Goal: Find specific page/section

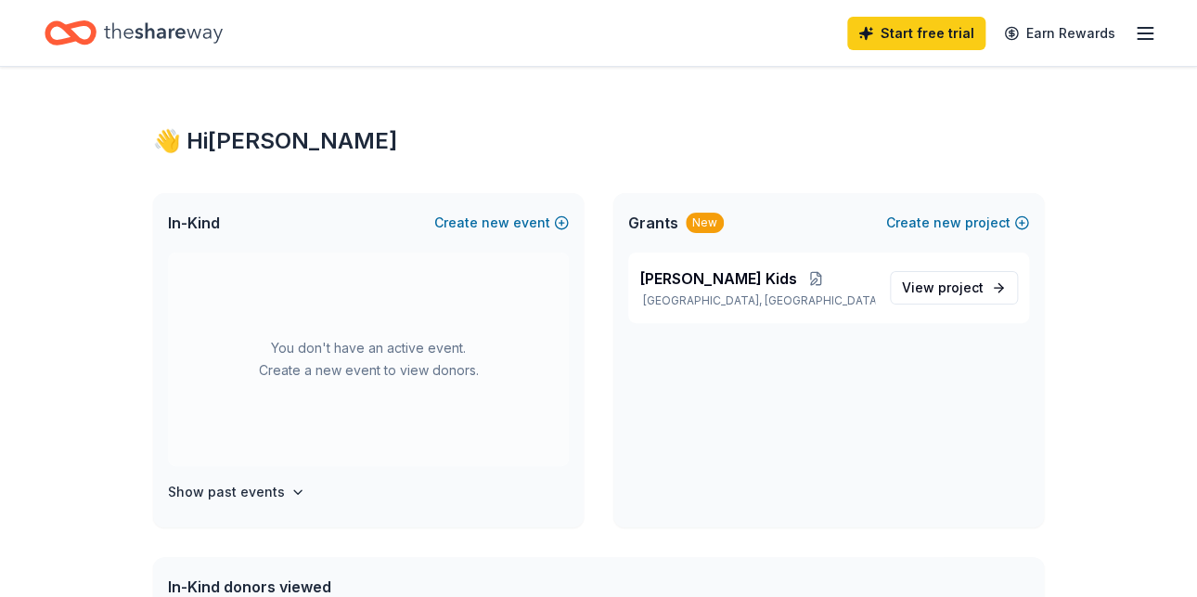
click at [1152, 28] on line "button" at bounding box center [1145, 28] width 15 height 0
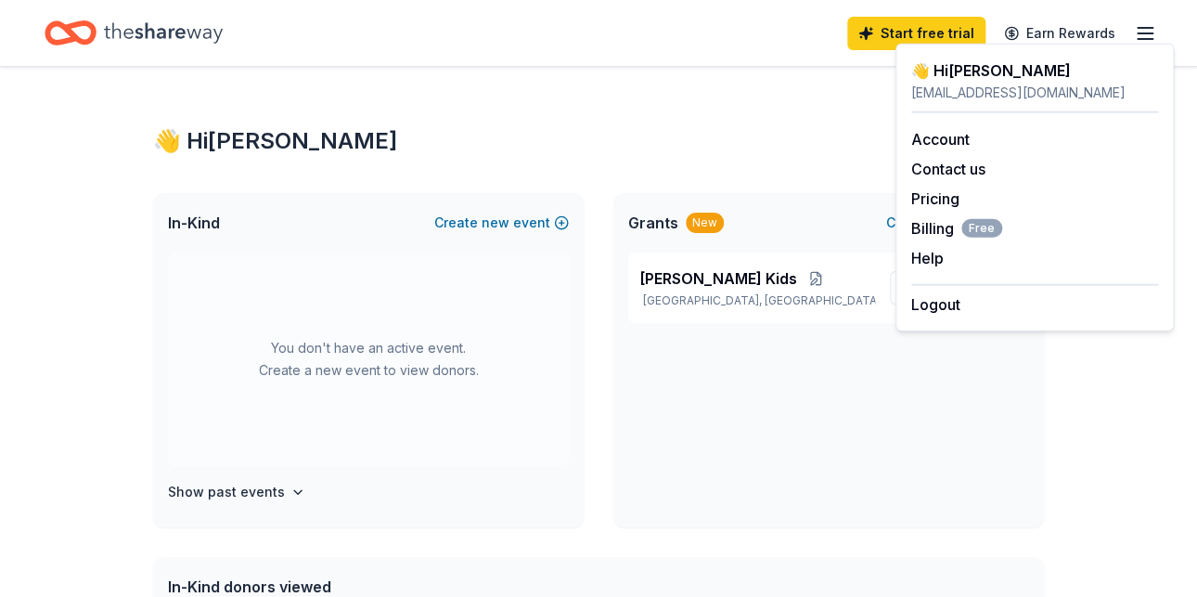
click at [919, 113] on div "Account Contact us Pricing Billing Free Help Earn rewards" at bounding box center [1034, 198] width 247 height 171
click at [915, 130] on link "Account" at bounding box center [940, 139] width 58 height 19
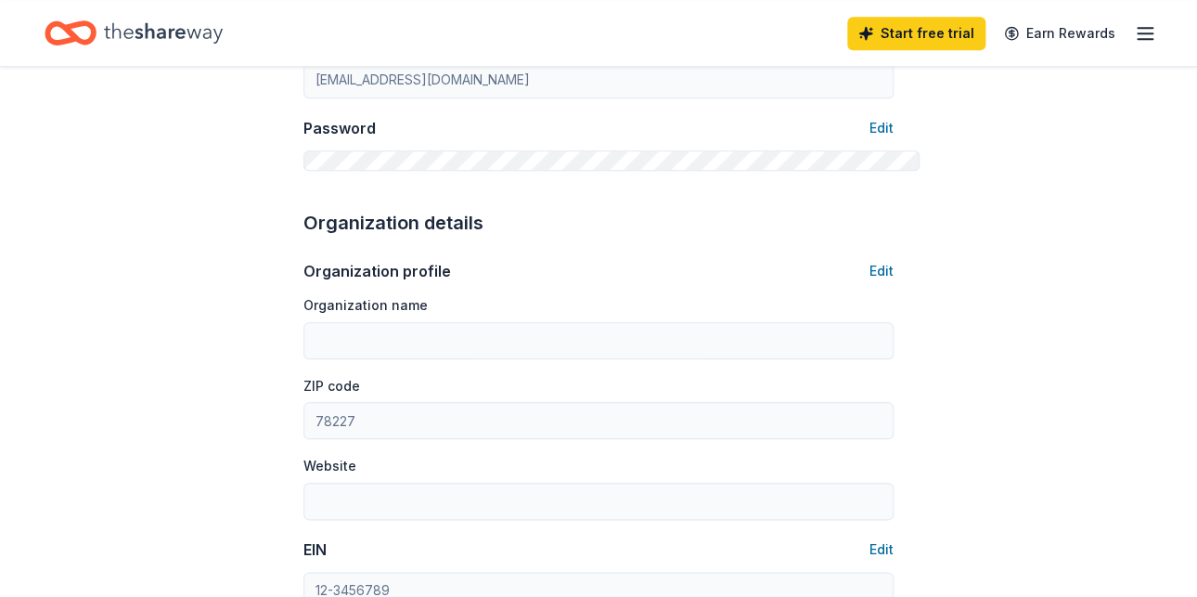
scroll to position [519, 0]
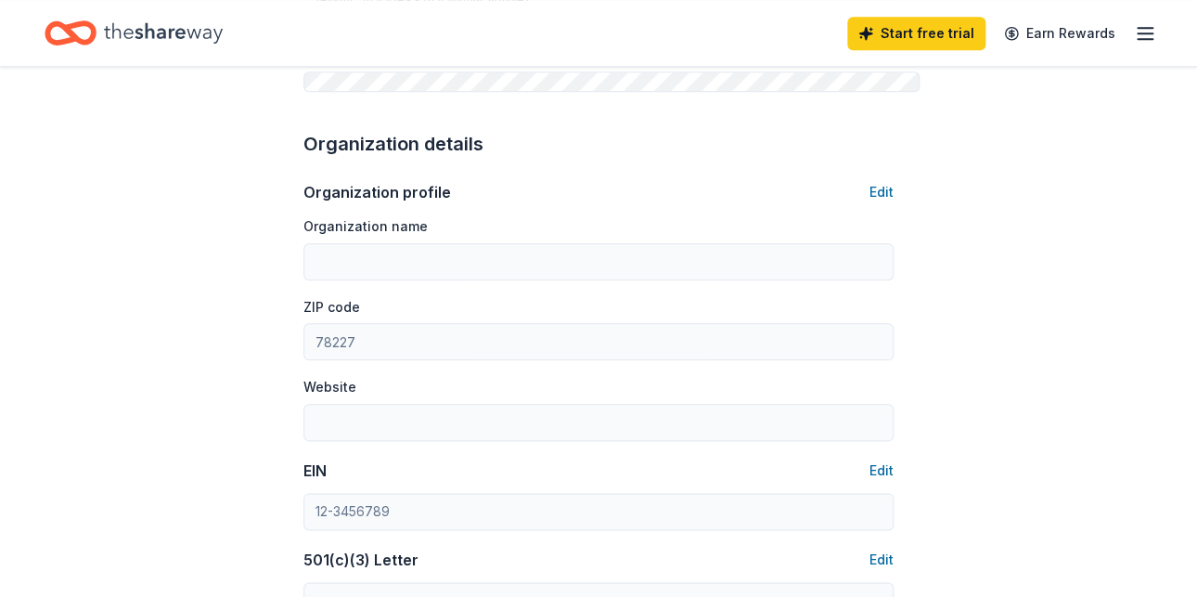
click at [1152, 26] on icon "button" at bounding box center [1145, 33] width 22 height 22
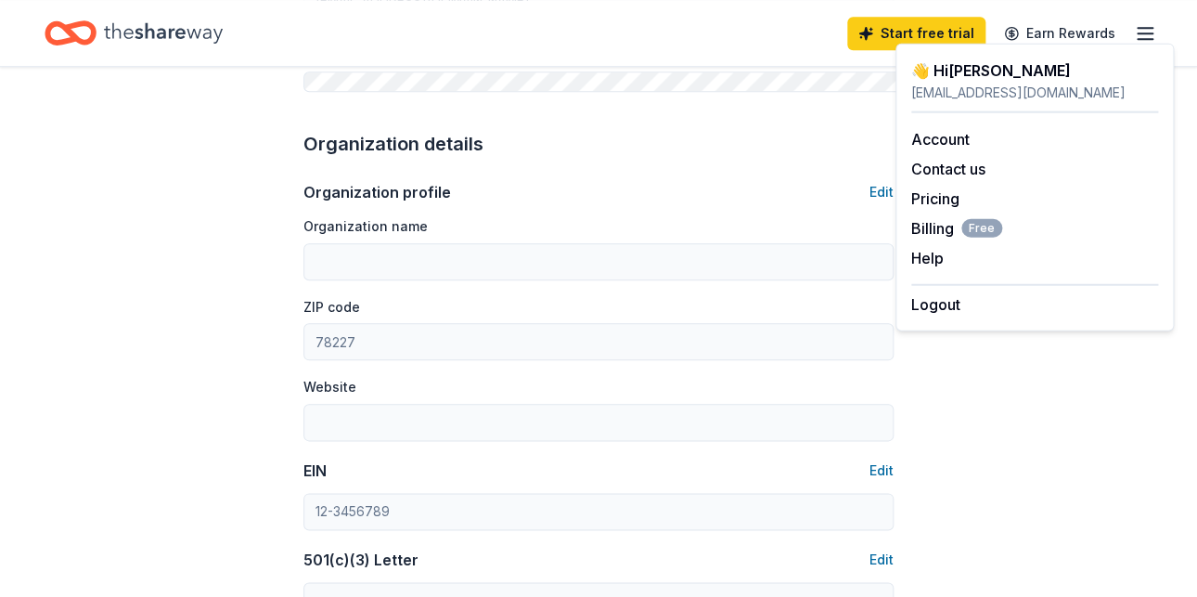
click at [925, 59] on div "👋 Hi [PERSON_NAME]" at bounding box center [1034, 70] width 247 height 22
click at [1055, 308] on div "Account About me Profile Edit First name [PERSON_NAME] Last name [PERSON_NAME] …" at bounding box center [598, 367] width 1197 height 1639
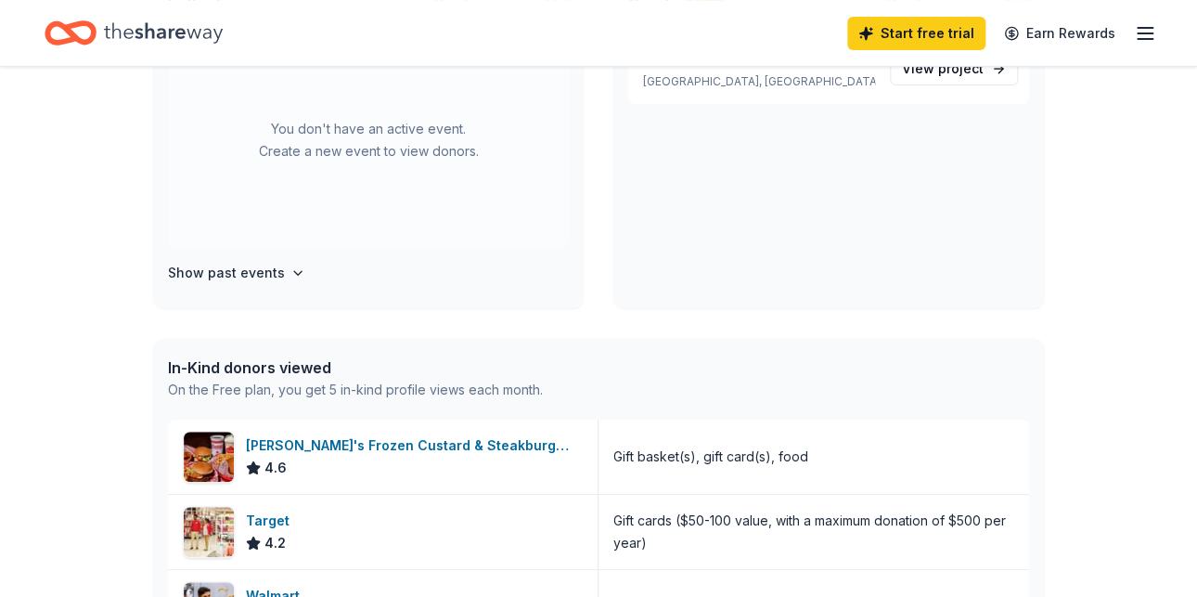
scroll to position [264, 0]
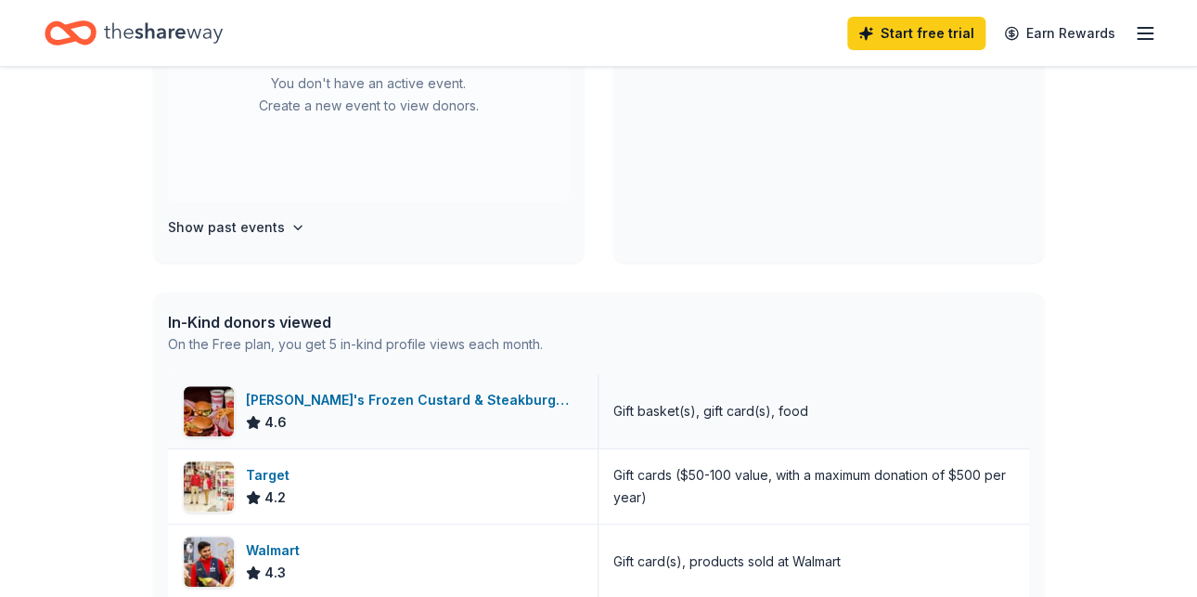
click at [269, 389] on div "[PERSON_NAME]'s Frozen Custard & Steakburgers" at bounding box center [414, 400] width 337 height 22
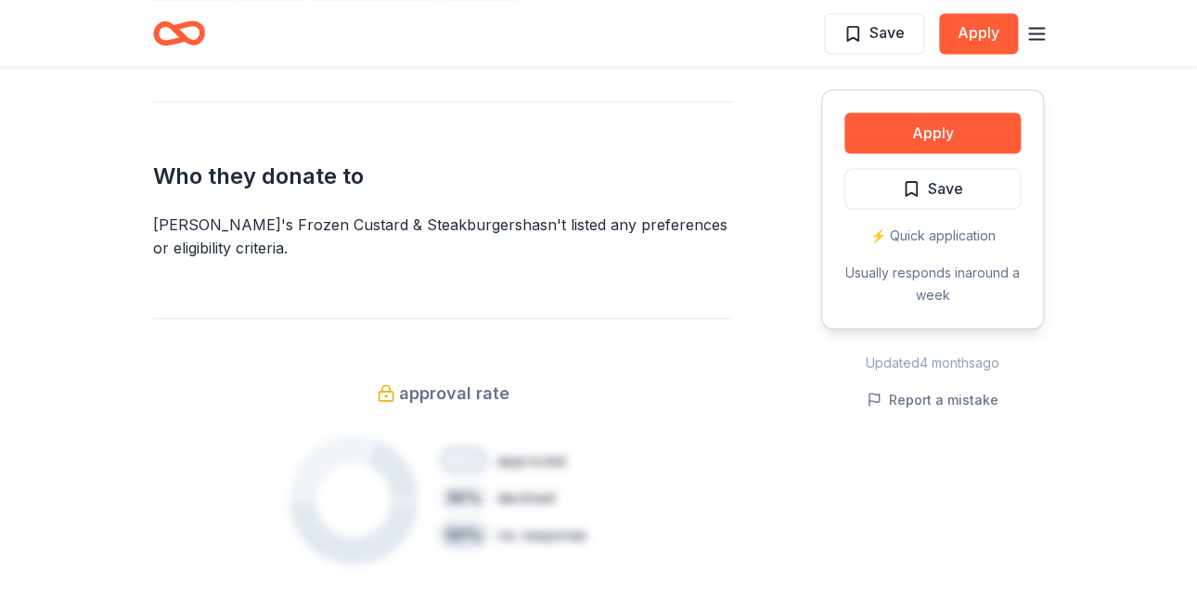
scroll to position [1183, 0]
